Goal: Task Accomplishment & Management: Complete application form

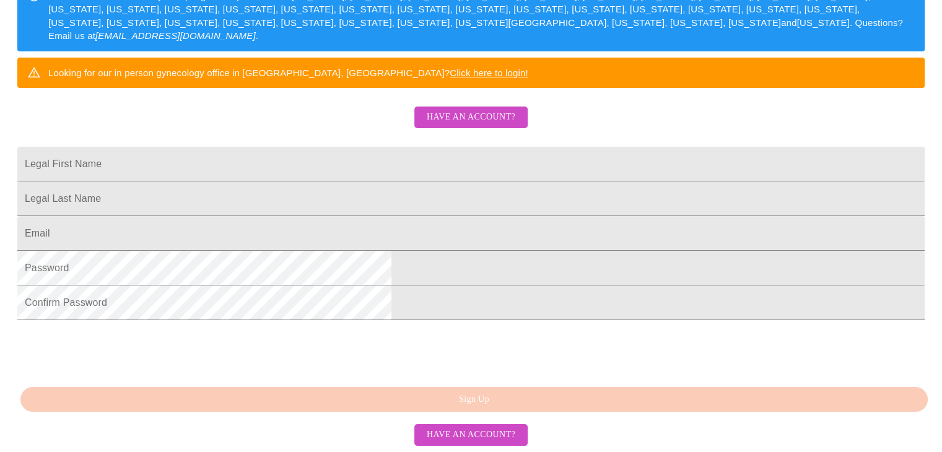
scroll to position [319, 0]
click at [353, 147] on input "Legal First Name" at bounding box center [470, 164] width 907 height 35
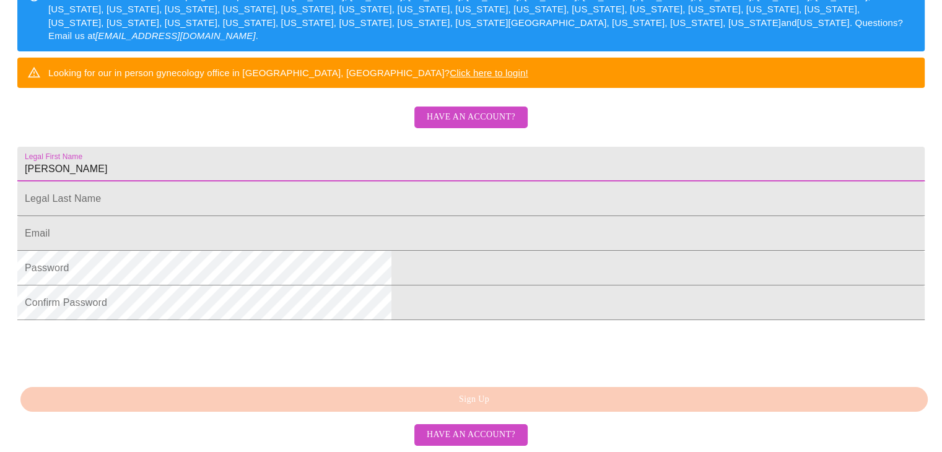
type input "[PERSON_NAME]"
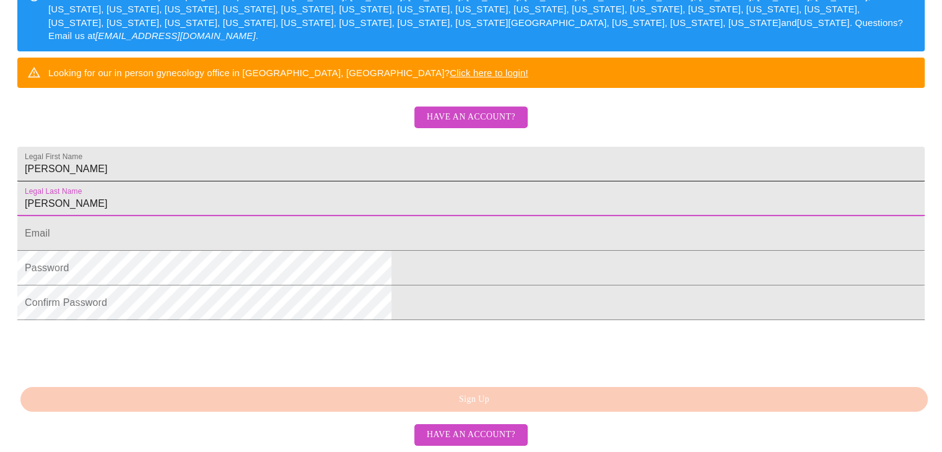
type input "[PERSON_NAME]"
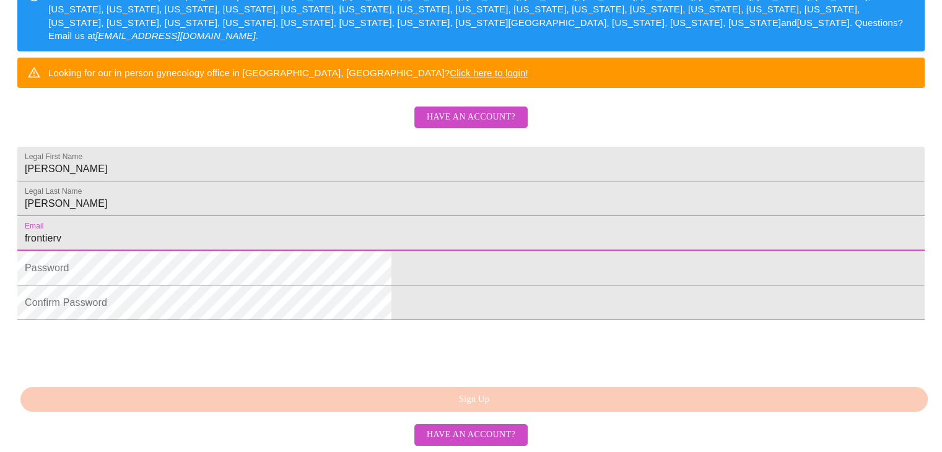
type input "[EMAIL_ADDRESS][DOMAIN_NAME]"
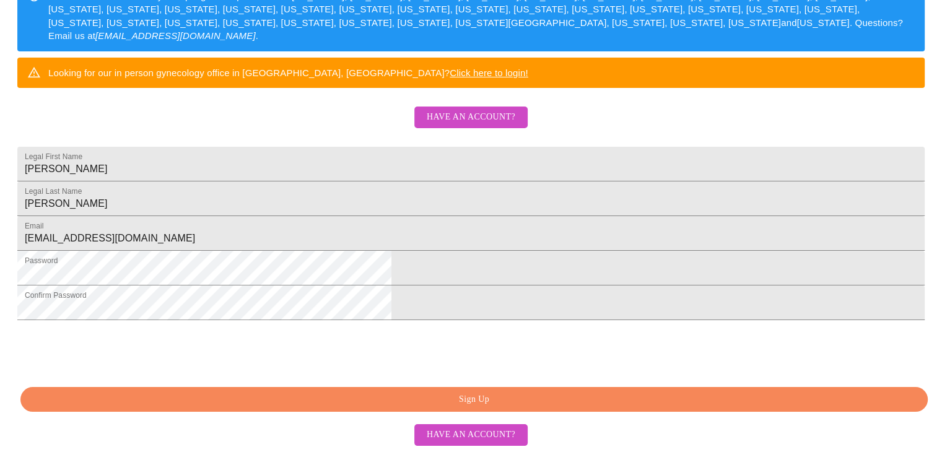
click at [421, 398] on span "Sign Up" at bounding box center [474, 399] width 878 height 15
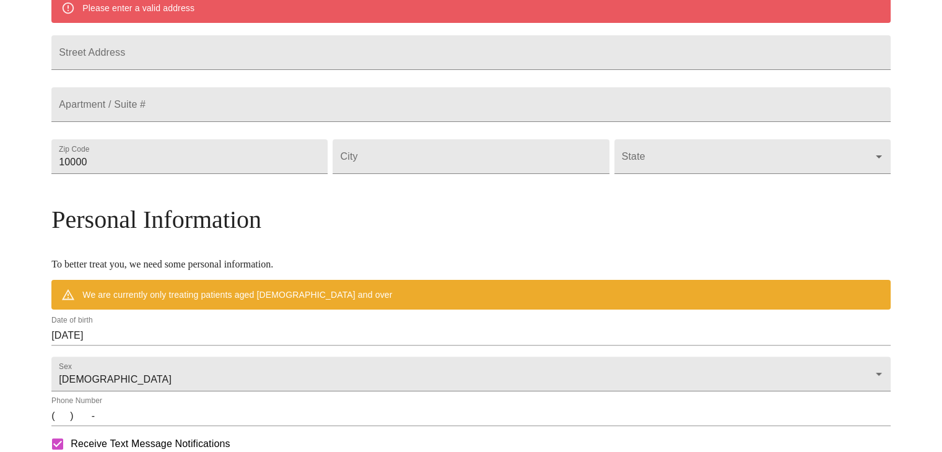
scroll to position [271, 0]
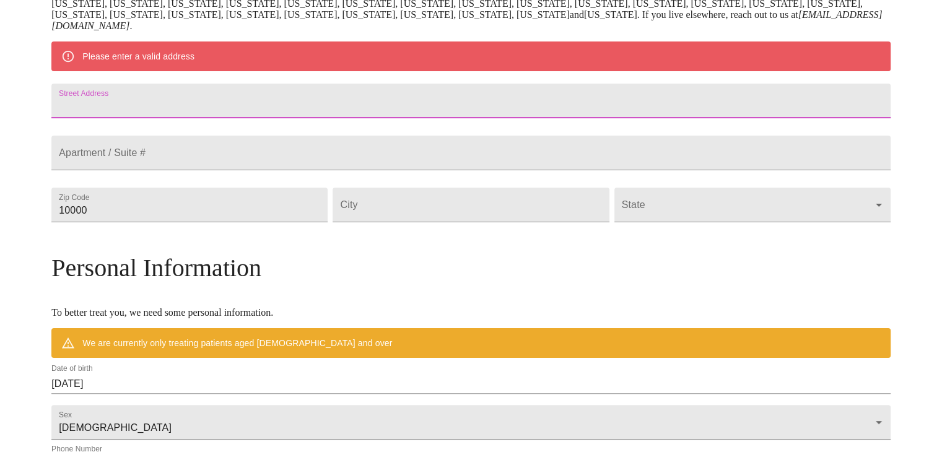
click at [254, 115] on input "Street Address" at bounding box center [470, 101] width 839 height 35
type input "18321 [PERSON_NAME] Dr"
type input "47001"
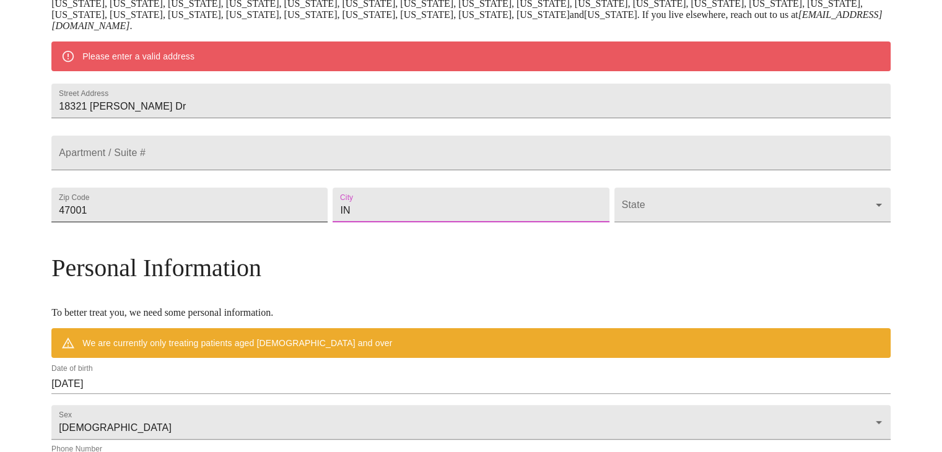
drag, startPoint x: 396, startPoint y: 241, endPoint x: 310, endPoint y: 251, distance: 87.2
click at [311, 231] on div "Street Address [STREET_ADDRESS][GEOGRAPHIC_DATA] / Suite # Zip Code 47001 City …" at bounding box center [471, 153] width 844 height 156
type input "Aurora"
click at [770, 235] on body "MyMenopauseRx Welcome to MyMenopauseRx Since it's your first time here, you'll …" at bounding box center [471, 222] width 932 height 976
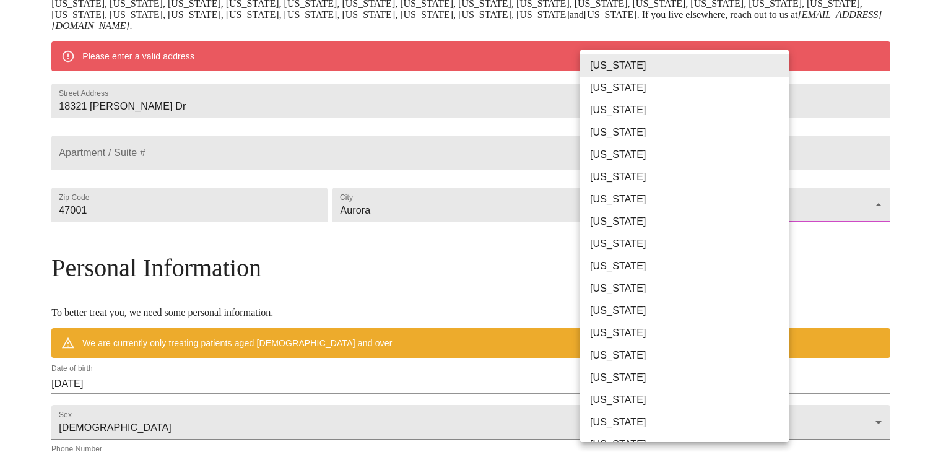
click at [657, 362] on li "[US_STATE]" at bounding box center [689, 355] width 218 height 22
type input "[US_STATE]"
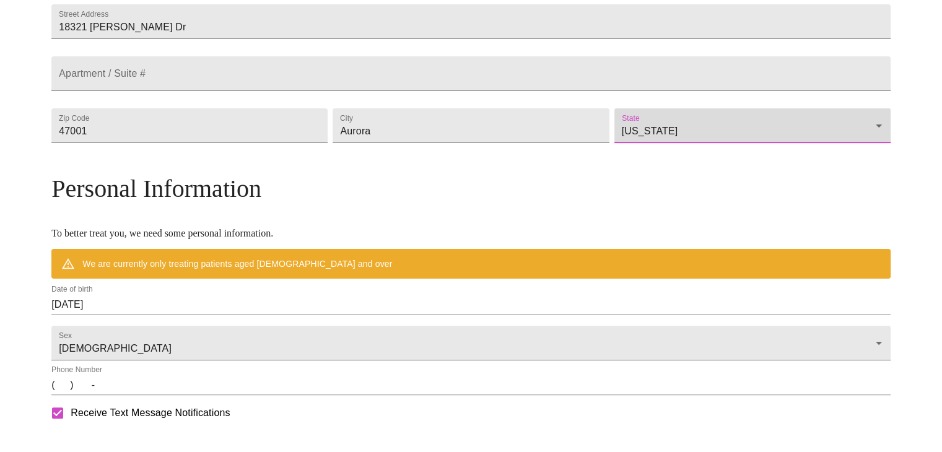
scroll to position [333, 0]
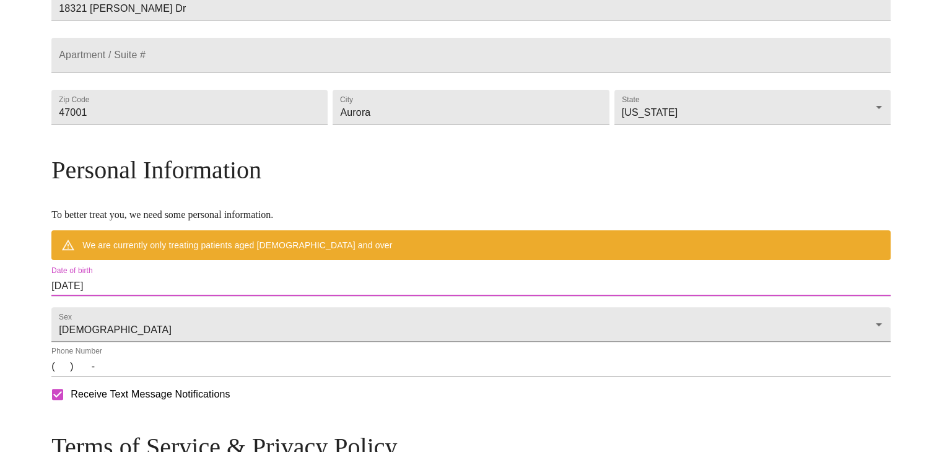
drag, startPoint x: 221, startPoint y: 313, endPoint x: 79, endPoint y: 304, distance: 142.0
click at [84, 303] on div "MyMenopauseRx Welcome to MyMenopauseRx Since it's your first time here, you'll …" at bounding box center [470, 142] width 839 height 940
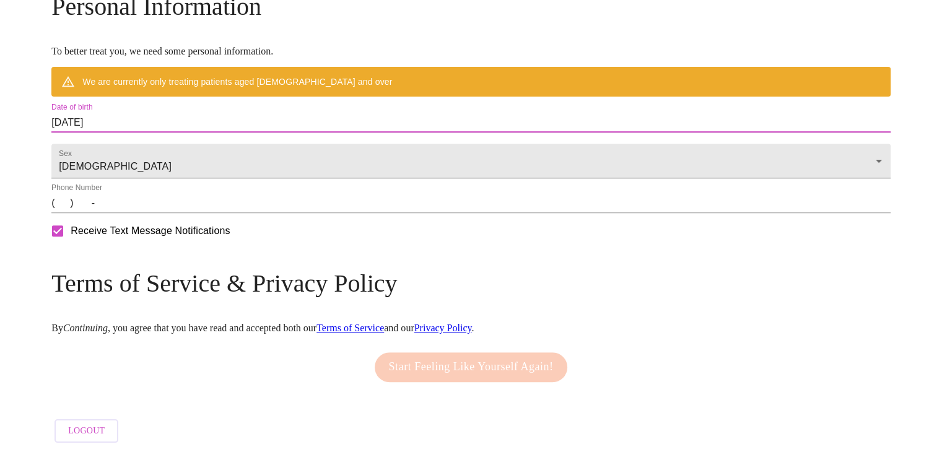
scroll to position [519, 0]
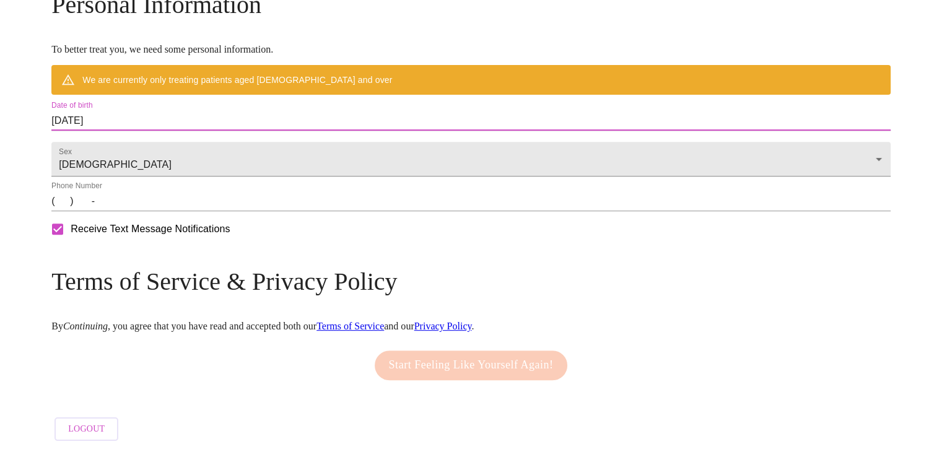
click at [164, 211] on input "(   )    -" at bounding box center [470, 201] width 839 height 20
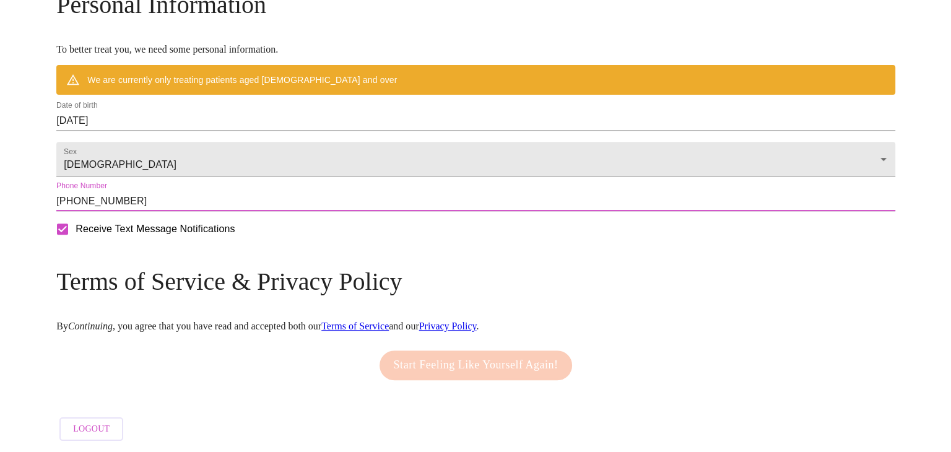
scroll to position [536, 0]
type input "[PHONE_NUMBER]"
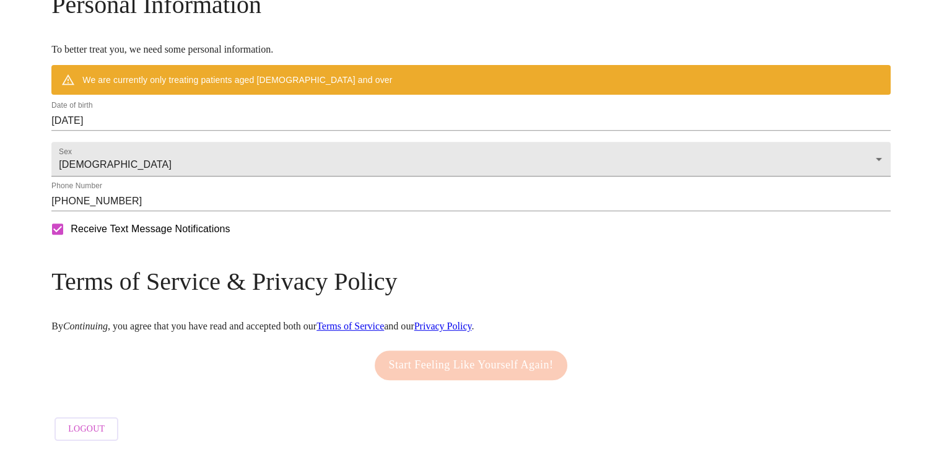
click at [458, 361] on div "Start Feeling Like Yourself Again!" at bounding box center [470, 365] width 199 height 42
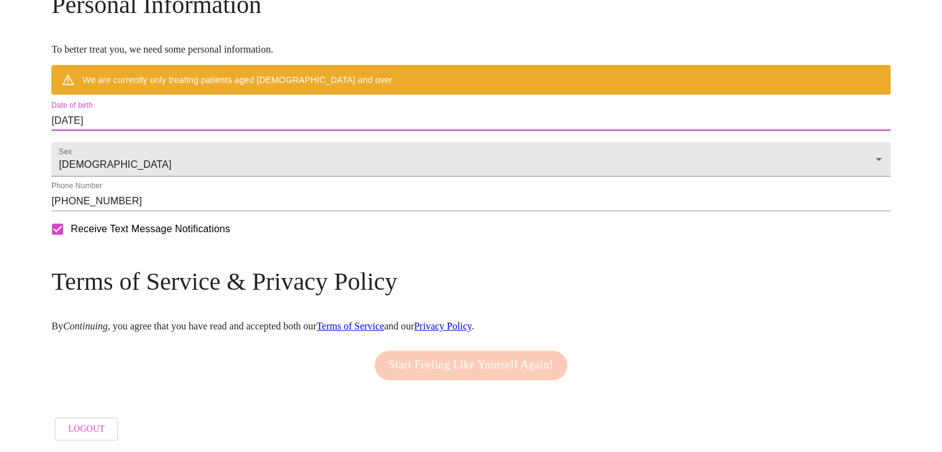
drag, startPoint x: 232, startPoint y: 107, endPoint x: 0, endPoint y: 97, distance: 232.4
click at [197, 111] on input "[DATE]" at bounding box center [470, 121] width 839 height 20
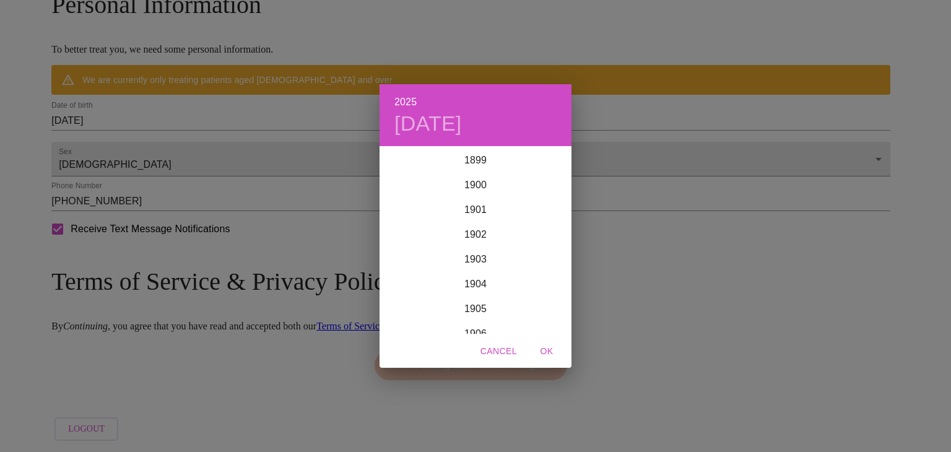
scroll to position [3046, 0]
click at [192, 110] on div "2025 [DATE] 1900 1901 1902 1903 1904 1905 1906 1907 1908 1909 1910 1911 1912 19…" at bounding box center [475, 226] width 951 height 452
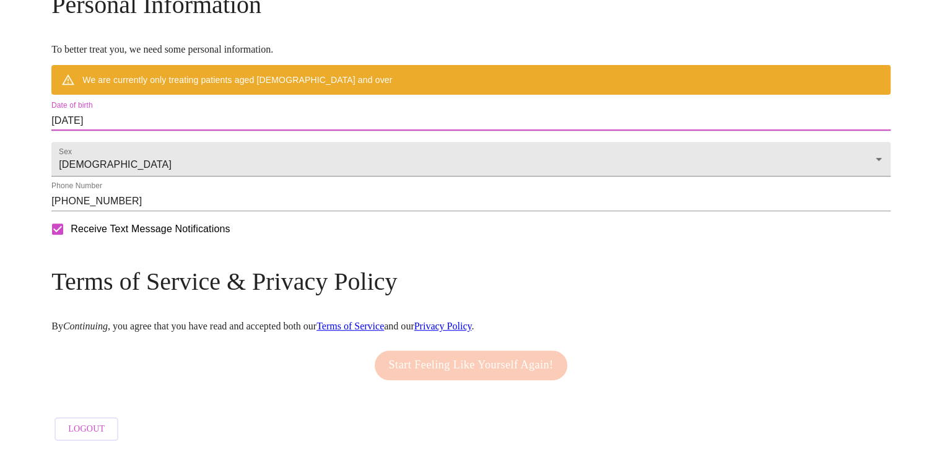
click at [197, 111] on input "[DATE]" at bounding box center [470, 121] width 839 height 20
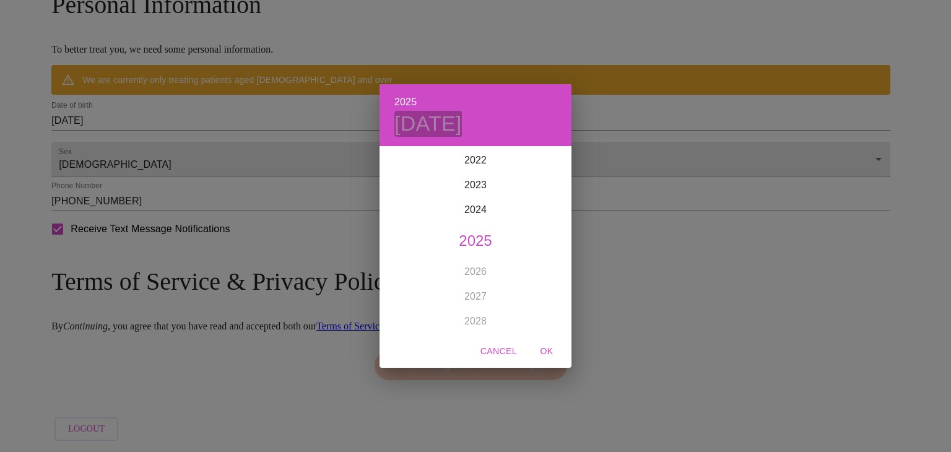
click at [423, 122] on h4 "[DATE]" at bounding box center [427, 124] width 67 height 26
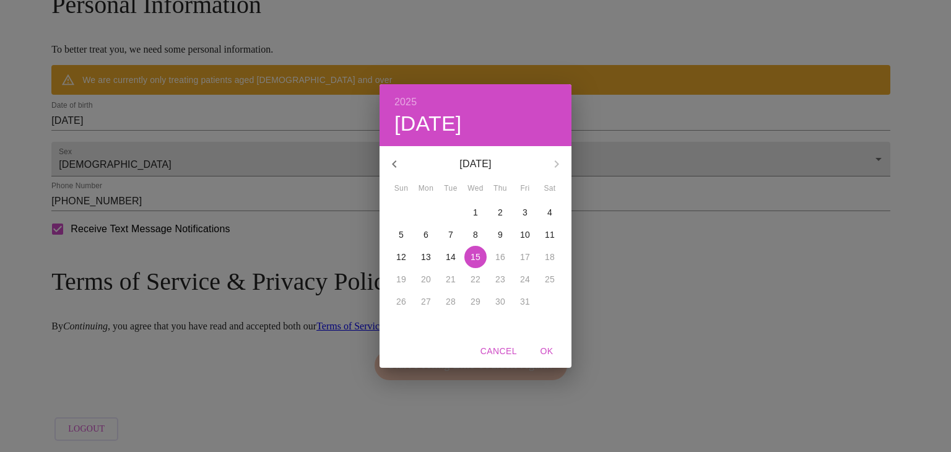
click at [394, 166] on icon "button" at bounding box center [394, 163] width 4 height 7
click at [451, 235] on p "9" at bounding box center [450, 234] width 5 height 12
click at [545, 349] on span "OK" at bounding box center [547, 351] width 30 height 15
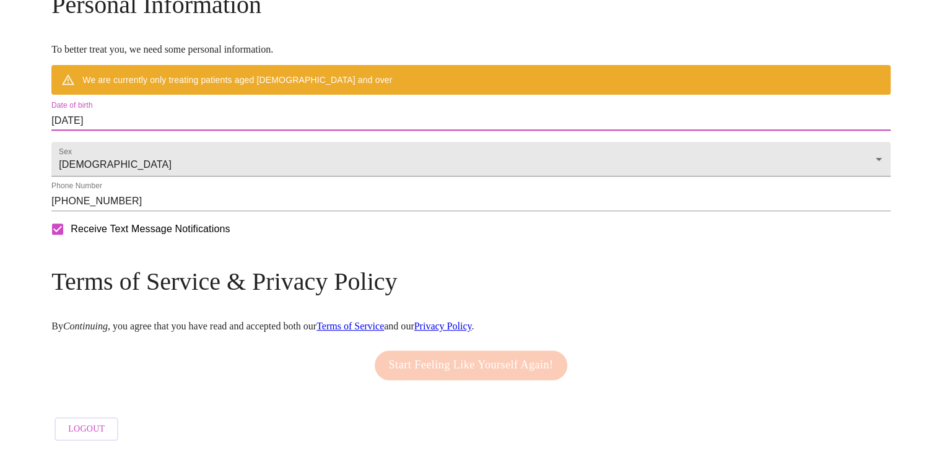
click at [204, 111] on input "[DATE]" at bounding box center [470, 121] width 839 height 20
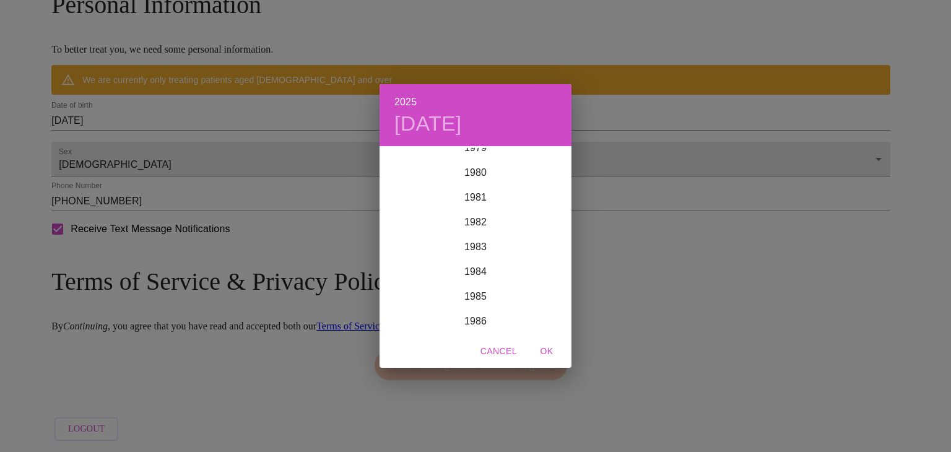
scroll to position [1870, 0]
click at [480, 172] on div "1975" at bounding box center [475, 172] width 192 height 25
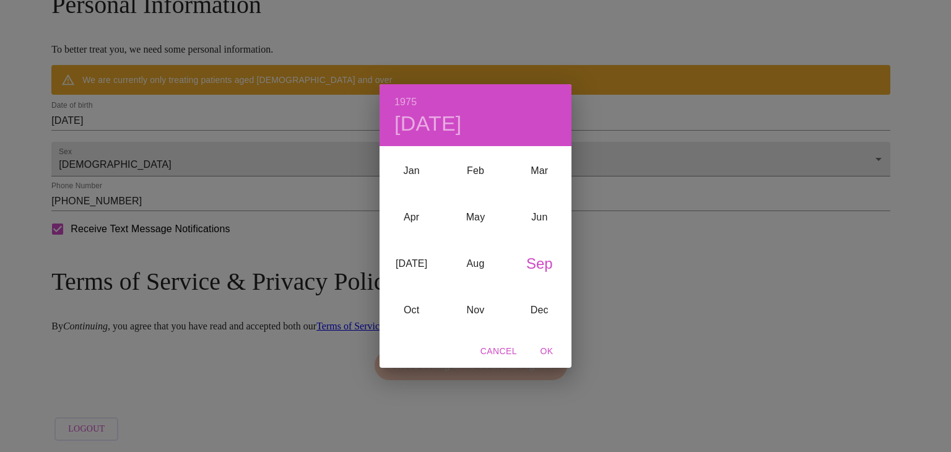
click at [545, 349] on span "OK" at bounding box center [547, 351] width 30 height 15
type input "[DATE]"
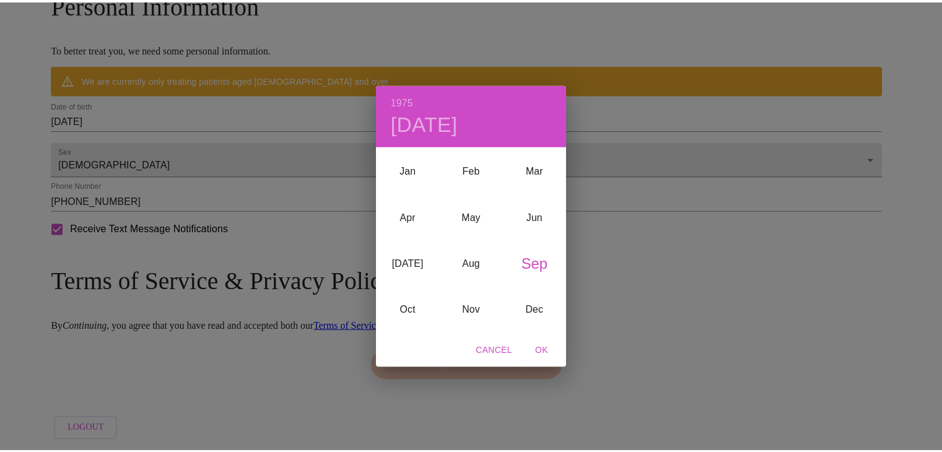
scroll to position [500, 0]
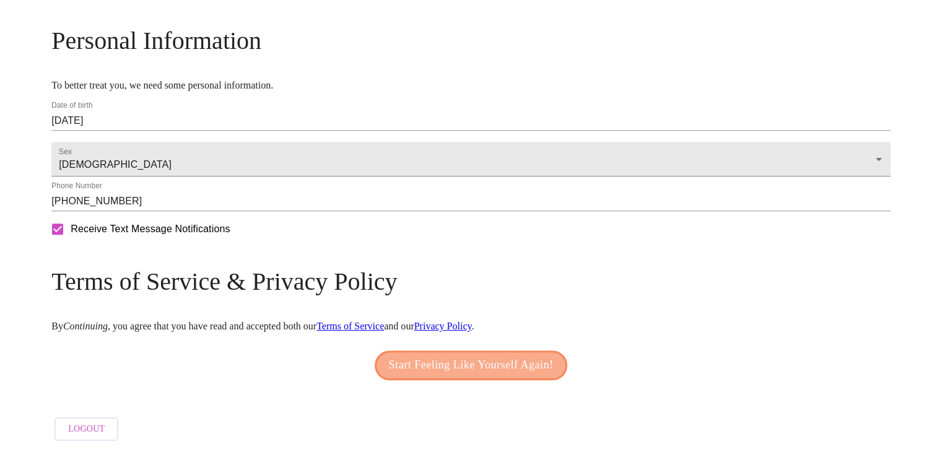
click at [435, 355] on span "Start Feeling Like Yourself Again!" at bounding box center [471, 365] width 165 height 20
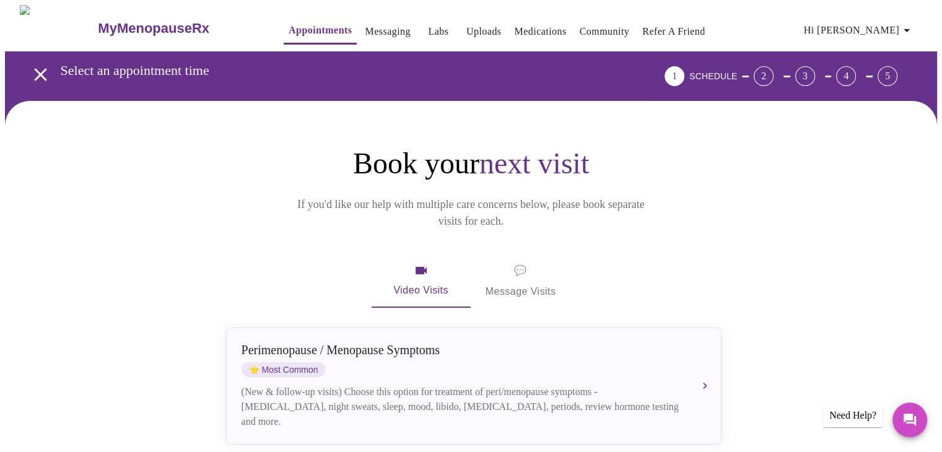
click at [516, 262] on span "💬 Message Visits" at bounding box center [520, 281] width 71 height 38
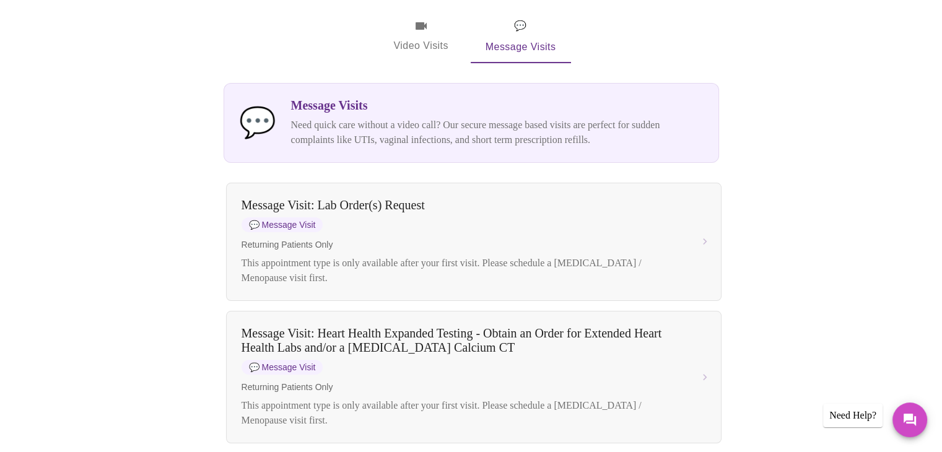
scroll to position [124, 0]
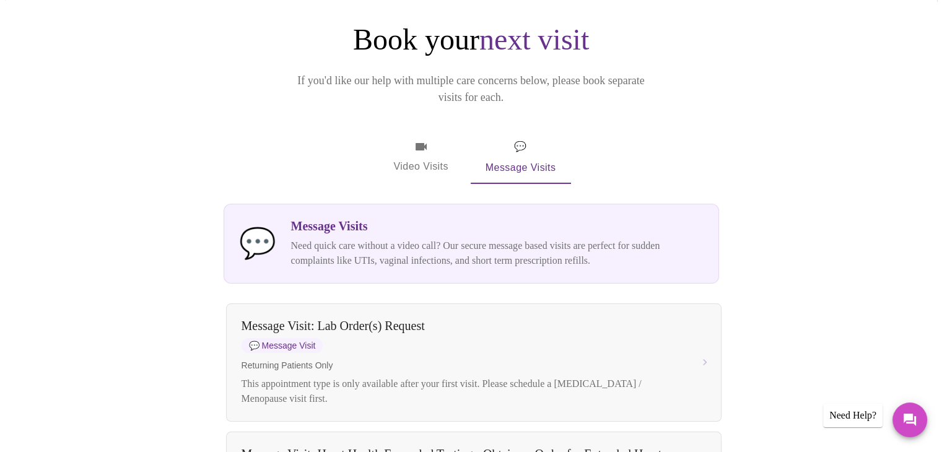
click at [412, 139] on span "Video Visits" at bounding box center [420, 157] width 69 height 36
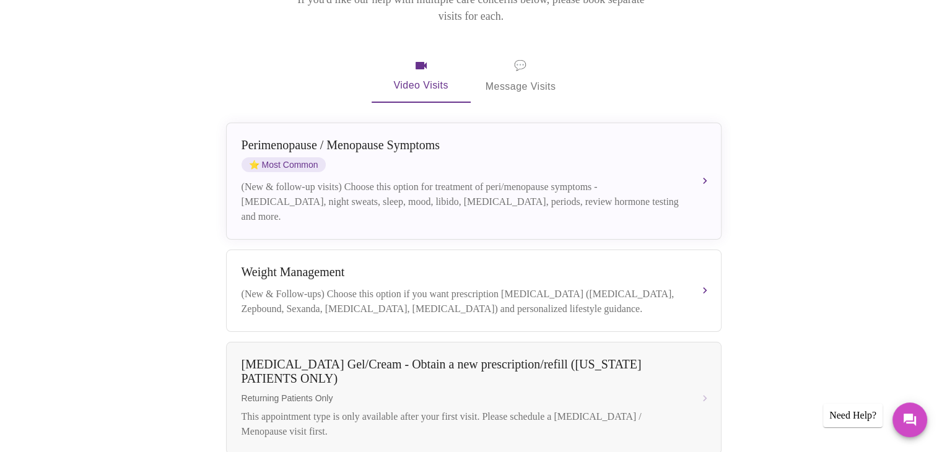
scroll to position [200, 0]
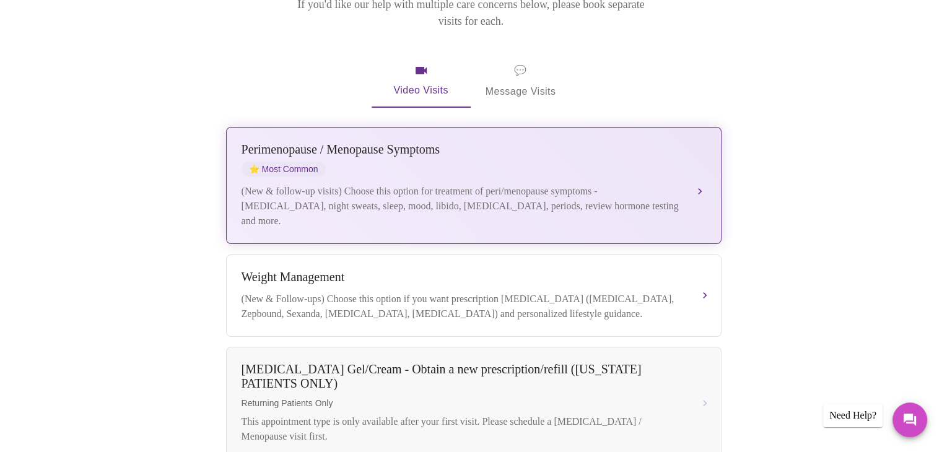
click at [694, 165] on button "[MEDICAL_DATA] / Menopause Symptoms ⭐ Most Common (New & follow-up visits) Choo…" at bounding box center [473, 185] width 495 height 117
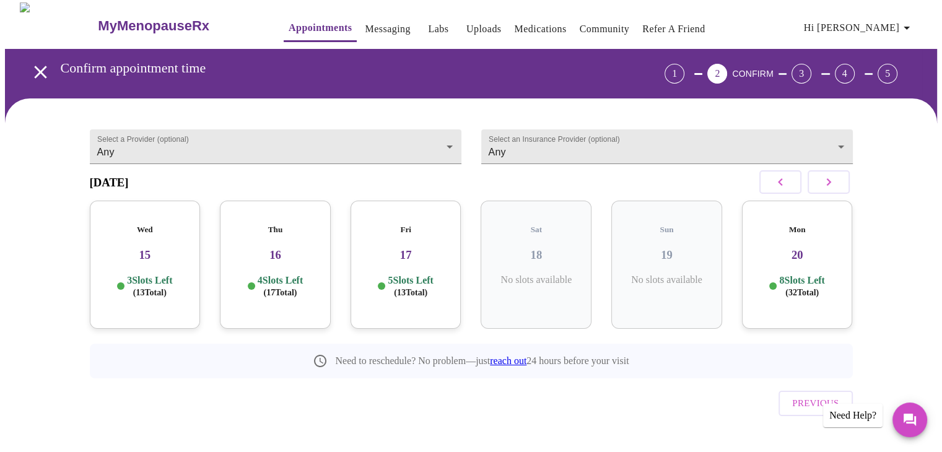
scroll to position [0, 0]
